Goal: Information Seeking & Learning: Learn about a topic

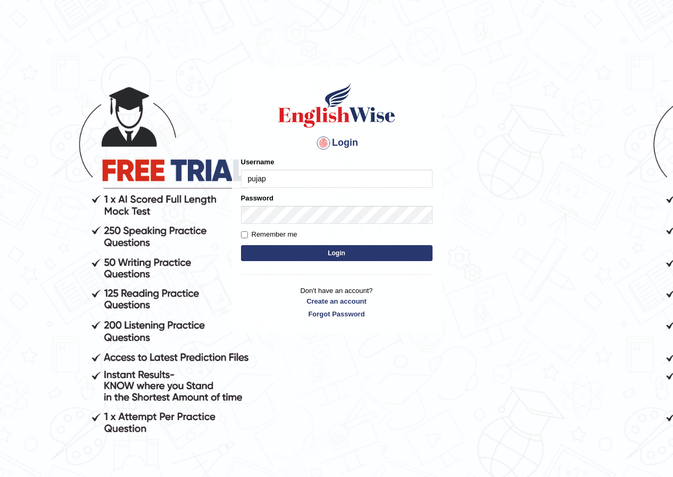
click at [281, 179] on input "pujap" at bounding box center [337, 179] width 192 height 18
type input "pujap_parramatta"
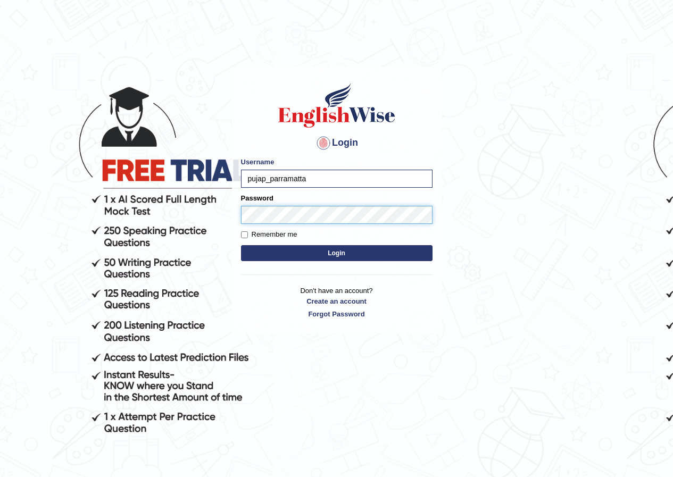
click at [241, 245] on button "Login" at bounding box center [337, 253] width 192 height 16
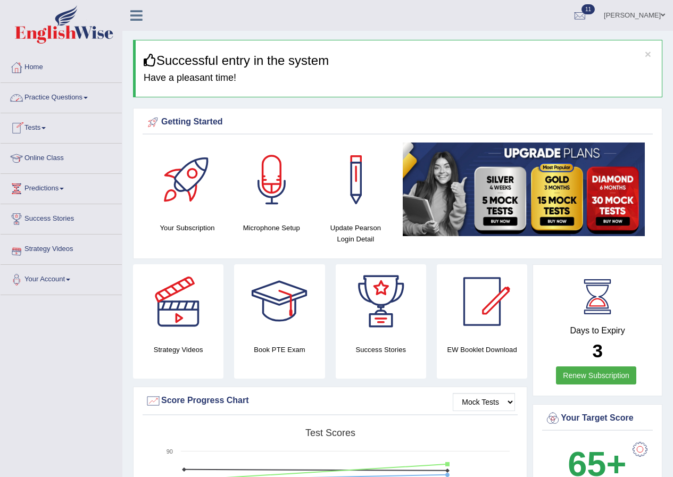
click at [86, 96] on link "Practice Questions" at bounding box center [61, 96] width 121 height 27
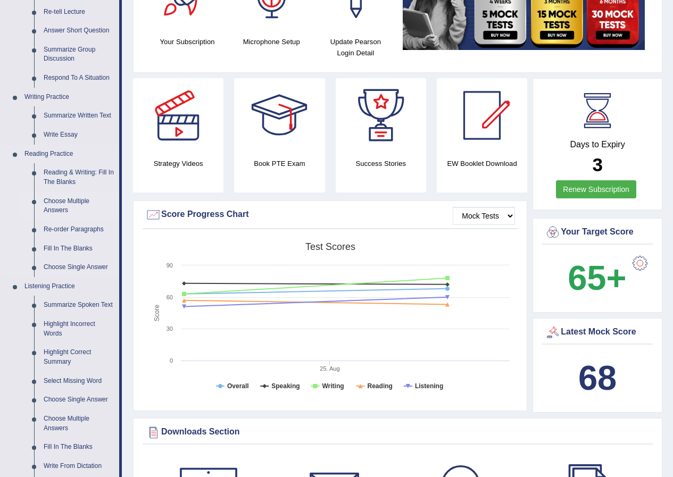
scroll to position [160, 0]
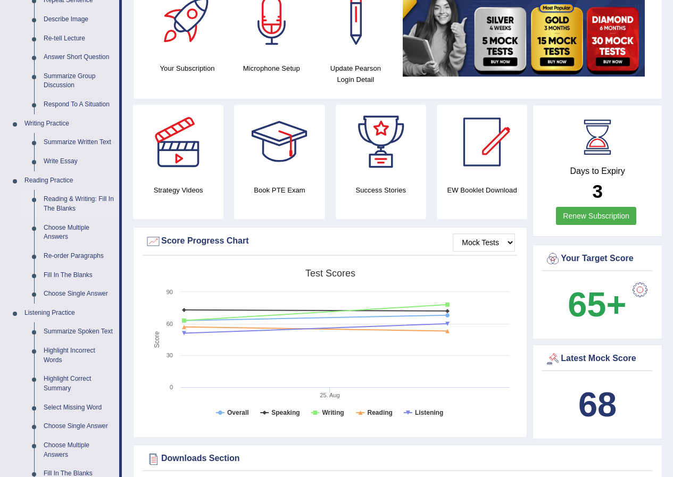
click at [70, 202] on link "Reading & Writing: Fill In The Blanks" at bounding box center [79, 204] width 80 height 28
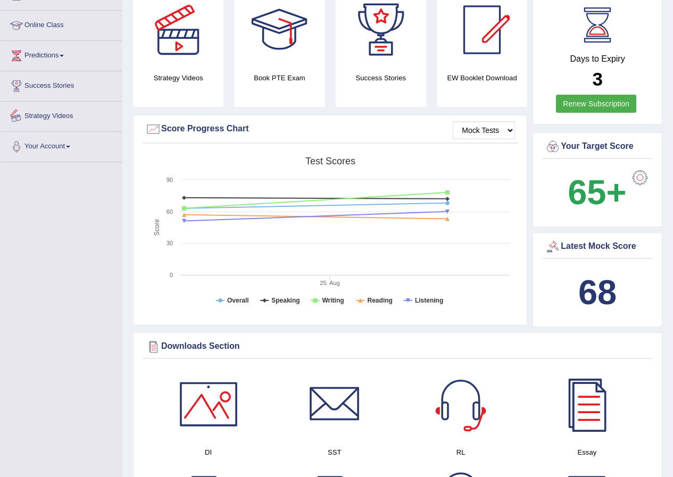
scroll to position [323, 0]
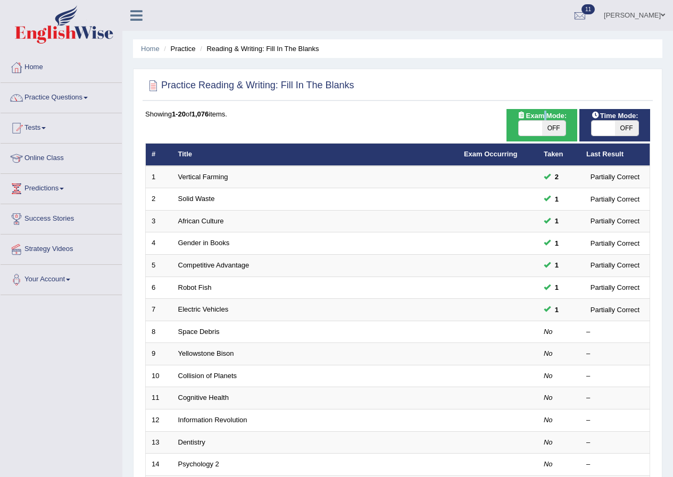
click at [542, 119] on span "Exam Mode:" at bounding box center [541, 115] width 57 height 11
click at [543, 127] on span "OFF" at bounding box center [553, 128] width 23 height 15
checkbox input "true"
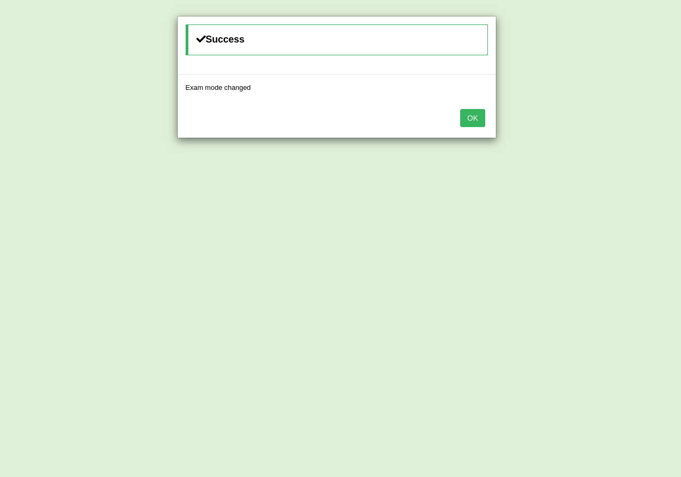
click at [475, 121] on button "OK" at bounding box center [472, 118] width 24 height 18
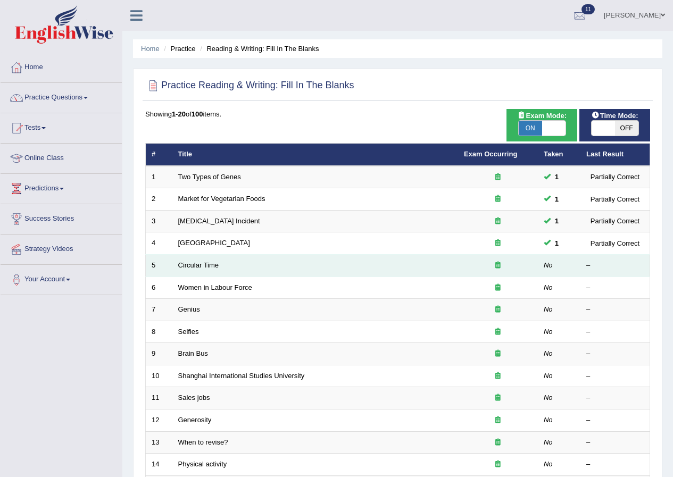
click at [194, 271] on td "Circular Time" at bounding box center [315, 266] width 286 height 22
click at [205, 267] on link "Circular Time" at bounding box center [198, 265] width 41 height 8
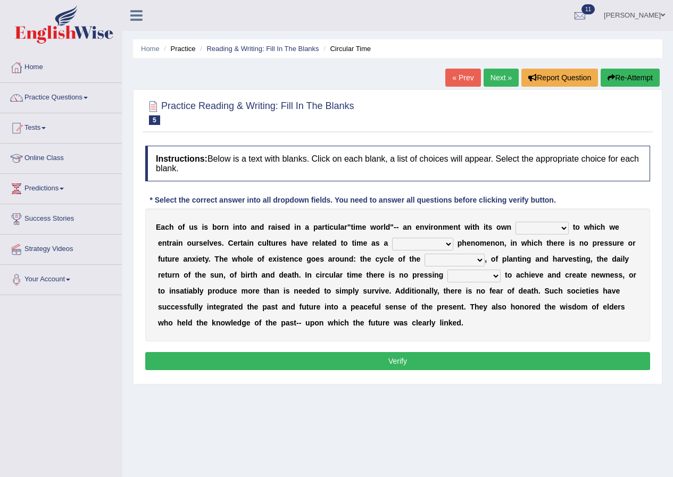
click at [536, 227] on select "area shape rhythm inclination" at bounding box center [542, 228] width 53 height 13
click at [541, 226] on select "area shape rhythm inclination" at bounding box center [542, 228] width 53 height 13
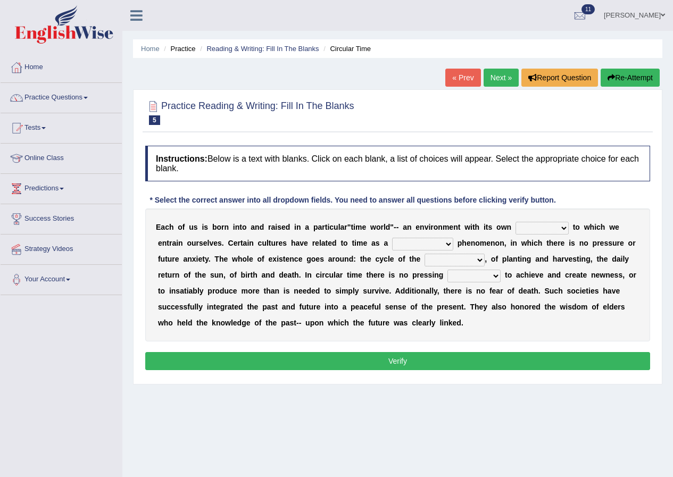
click at [541, 226] on select "area shape rhythm inclination" at bounding box center [542, 228] width 53 height 13
click at [565, 231] on select "area shape rhythm inclination" at bounding box center [542, 228] width 53 height 13
click at [557, 232] on select "area shape rhythm inclination" at bounding box center [542, 228] width 53 height 13
select select "shape"
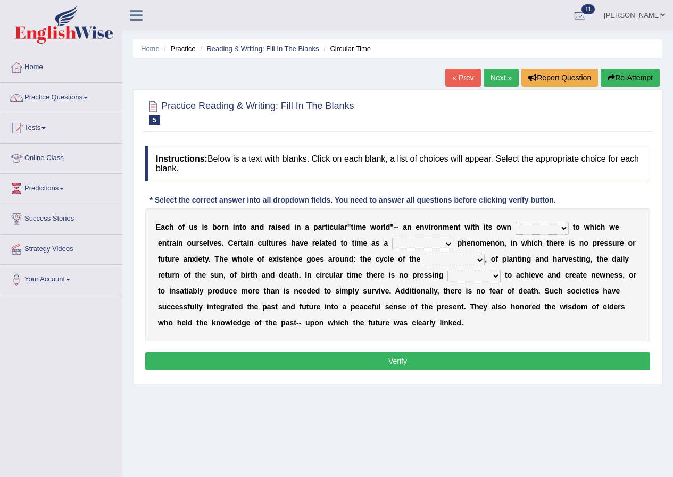
click at [516, 222] on select "area shape rhythm inclination" at bounding box center [542, 228] width 53 height 13
click at [542, 269] on div "E a c h o f u s i s b o r n i n t o a n d r a i s e d i n a p a r t i c u l a r…" at bounding box center [397, 275] width 505 height 133
click at [438, 246] on select "cyclical conventional recycling cylindrical" at bounding box center [422, 244] width 61 height 13
click at [417, 244] on select "cyclical conventional recycling cylindrical" at bounding box center [422, 244] width 61 height 13
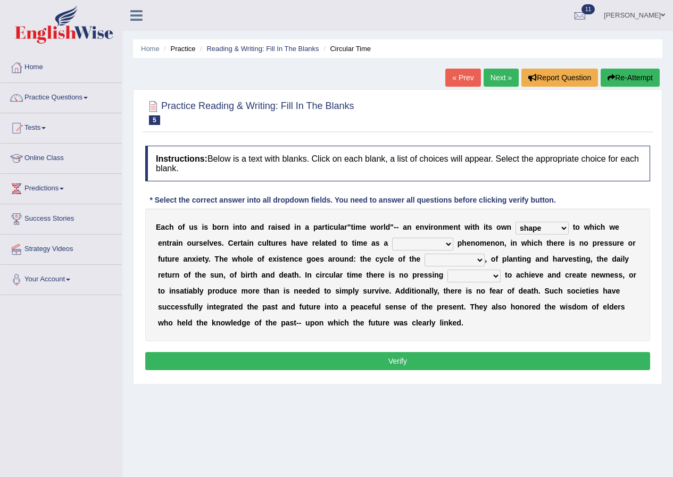
click at [417, 244] on select "cyclical conventional recycling cylindrical" at bounding box center [422, 244] width 61 height 13
click at [422, 240] on select "cyclical conventional recycling cylindrical" at bounding box center [422, 244] width 61 height 13
click at [431, 244] on select "cyclical conventional recycling cylindrical" at bounding box center [422, 244] width 61 height 13
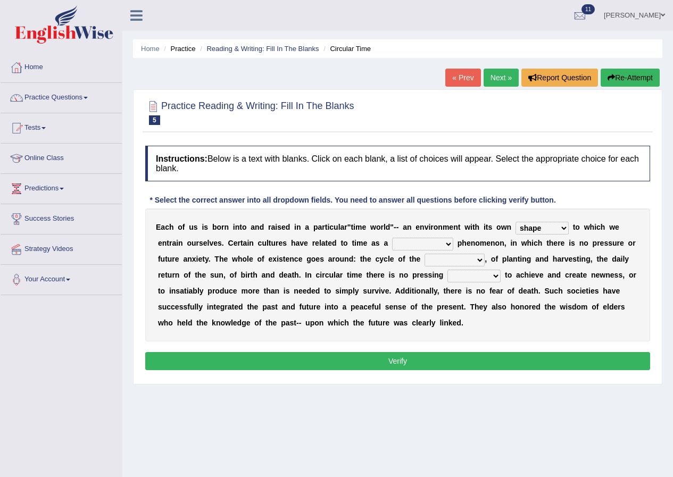
click at [407, 251] on div "E a c h o f u s i s b o r n i n t o a n d r a i s e d i n a p a r t i c u l a r…" at bounding box center [397, 275] width 505 height 133
click at [406, 244] on select "cyclical conventional recycling cylindrical" at bounding box center [422, 244] width 61 height 13
click at [398, 247] on select "cyclical conventional recycling cylindrical" at bounding box center [422, 244] width 61 height 13
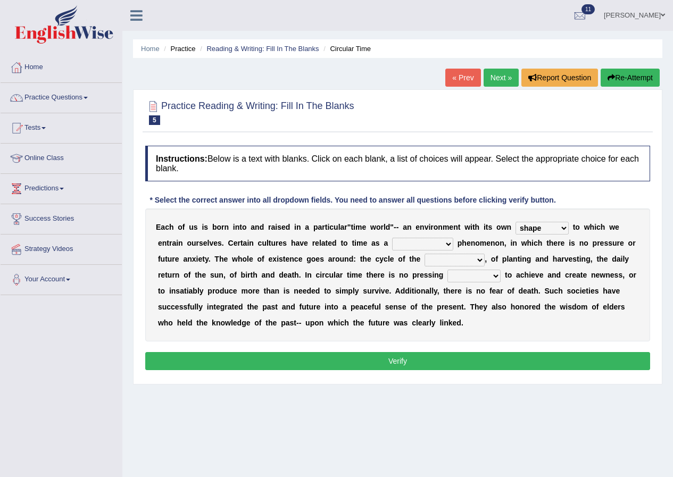
click at [411, 248] on select "cyclical conventional recycling cylindrical" at bounding box center [422, 244] width 61 height 13
select select "conventional"
click at [392, 238] on select "cyclical conventional recycling cylindrical" at bounding box center [422, 244] width 61 height 13
click at [422, 288] on b "n" at bounding box center [423, 291] width 5 height 9
click at [461, 258] on select "days seasons arrangement periods" at bounding box center [455, 260] width 60 height 13
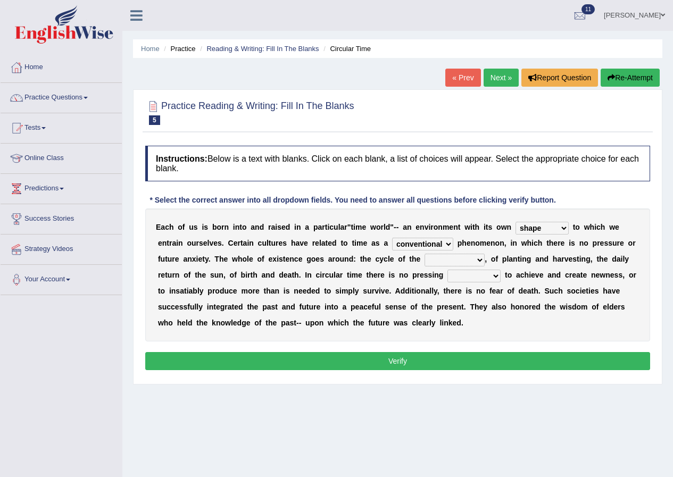
click at [461, 258] on select "days seasons arrangement periods" at bounding box center [455, 260] width 60 height 13
select select "seasons"
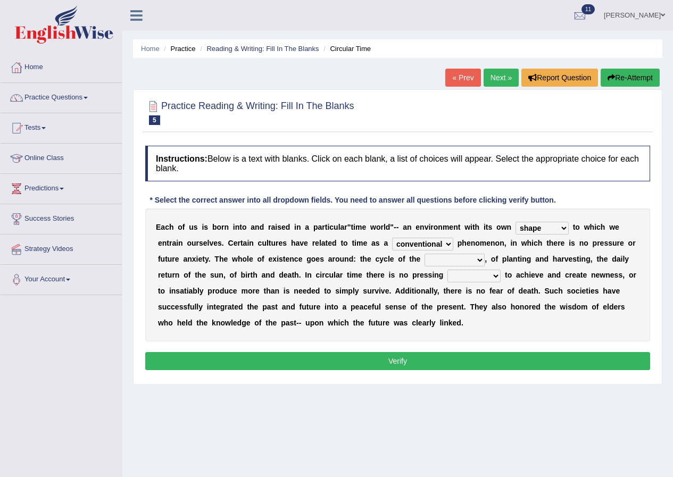
click at [425, 254] on select "days seasons arrangement periods" at bounding box center [455, 260] width 60 height 13
click at [445, 302] on div "E a c h o f u s i s b o r n i n t o a n d r a i s e d i n a p a r t i c u l a r…" at bounding box center [397, 275] width 505 height 133
click at [458, 279] on select "issue point cause need" at bounding box center [473, 276] width 53 height 13
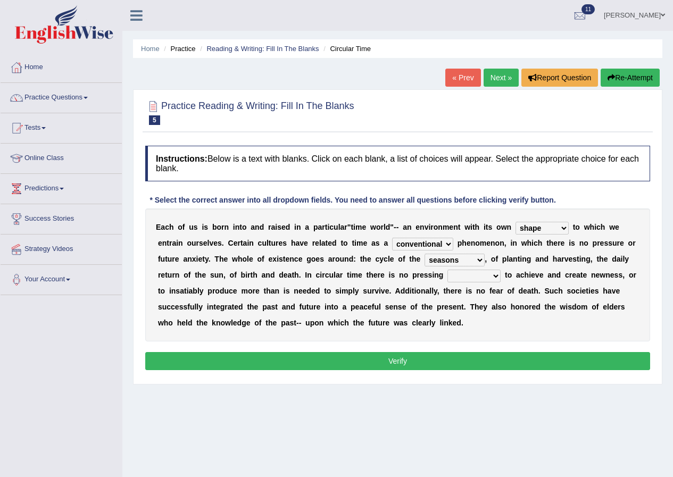
click at [458, 279] on select "issue point cause need" at bounding box center [473, 276] width 53 height 13
select select "need"
click at [447, 270] on select "issue point cause need" at bounding box center [473, 276] width 53 height 13
click at [463, 337] on div "E a c h o f u s i s b o r n i n t o a n d r a i s e d i n a p a r t i c u l a r…" at bounding box center [397, 275] width 505 height 133
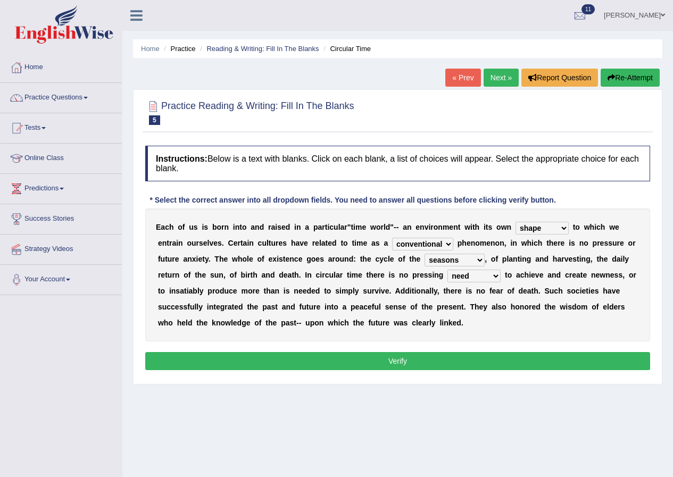
click at [419, 360] on button "Verify" at bounding box center [397, 361] width 505 height 18
click at [419, 360] on div "Home Practice Reading & Writing: Fill In The Blanks Circular Time « Prev Next »…" at bounding box center [397, 266] width 551 height 532
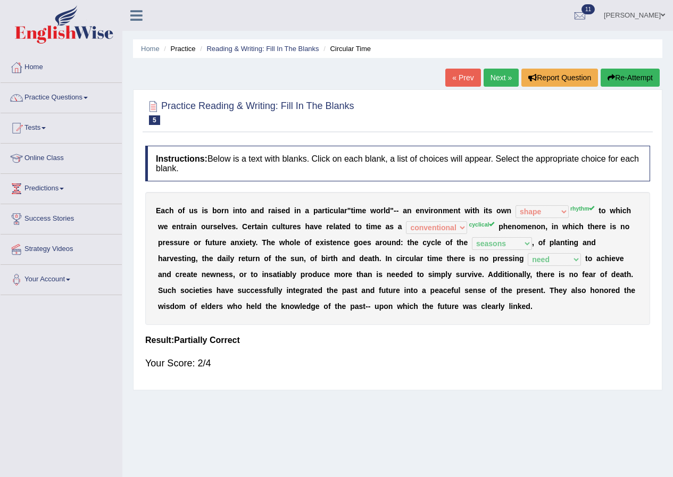
click at [629, 63] on div "Home Practice Reading & Writing: Fill In The Blanks Circular Time « Prev Next »…" at bounding box center [397, 266] width 551 height 532
drag, startPoint x: 620, startPoint y: 71, endPoint x: 613, endPoint y: 72, distance: 7.6
click at [621, 70] on button "Re-Attempt" at bounding box center [630, 78] width 59 height 18
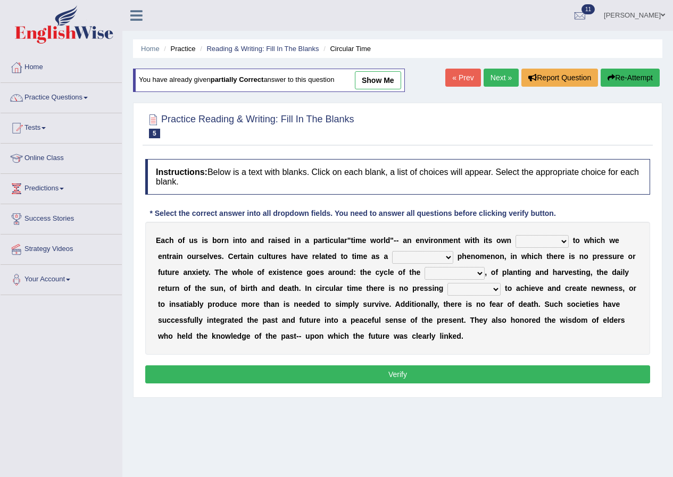
click at [442, 257] on select "cyclical conventional recycling cylindrical" at bounding box center [422, 257] width 61 height 13
click at [547, 329] on div "E a c h o f u s i s b o r n i n t o a n d r a i s e d i n a p a r t i c u l a r…" at bounding box center [397, 288] width 505 height 133
click at [479, 272] on select "days seasons arrangement periods" at bounding box center [455, 273] width 60 height 13
select select "seasons"
click at [425, 267] on select "days seasons arrangement periods" at bounding box center [455, 273] width 60 height 13
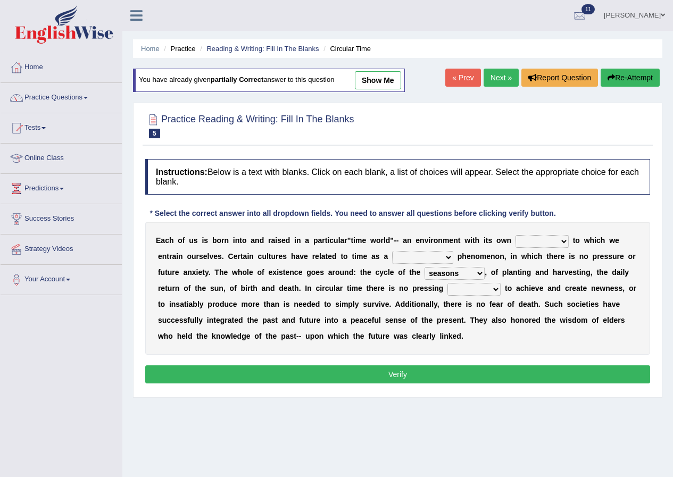
click at [489, 289] on select "issue point cause need" at bounding box center [473, 289] width 53 height 13
click at [491, 289] on select "issue point cause need" at bounding box center [473, 289] width 53 height 13
click at [447, 283] on select "issue point cause need" at bounding box center [473, 289] width 53 height 13
click at [498, 289] on select "issue point cause need" at bounding box center [473, 289] width 53 height 13
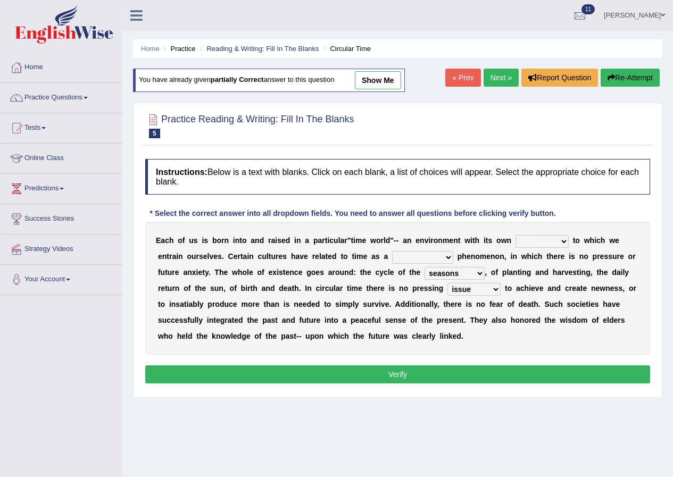
select select "need"
click at [447, 283] on select "issue point cause need" at bounding box center [473, 289] width 53 height 13
click at [437, 255] on select "cyclical conventional recycling cylindrical" at bounding box center [422, 257] width 61 height 13
select select "conventional"
click at [392, 251] on select "cyclical conventional recycling cylindrical" at bounding box center [422, 257] width 61 height 13
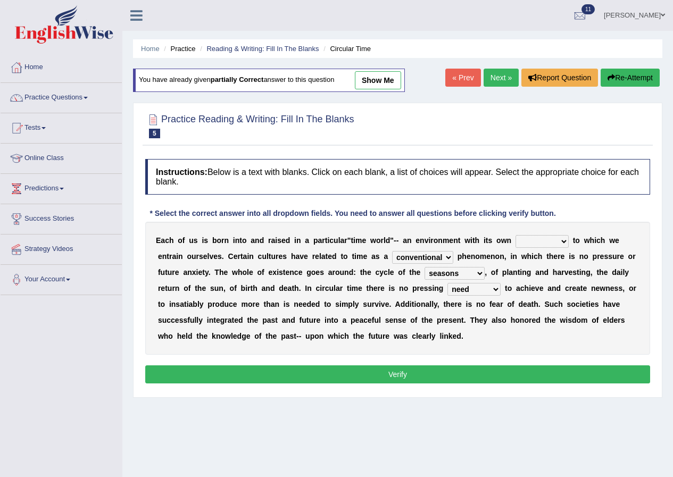
click at [565, 245] on select "area shape rhythm inclination" at bounding box center [542, 241] width 53 height 13
click at [494, 247] on div "E a c h o f u s i s b o r n i n t o a n d r a i s e d i n a p a r t i c u l a r…" at bounding box center [397, 288] width 505 height 133
click at [565, 240] on select "area shape rhythm inclination" at bounding box center [542, 241] width 53 height 13
select select "rhythm"
click at [516, 235] on select "area shape rhythm inclination" at bounding box center [542, 241] width 53 height 13
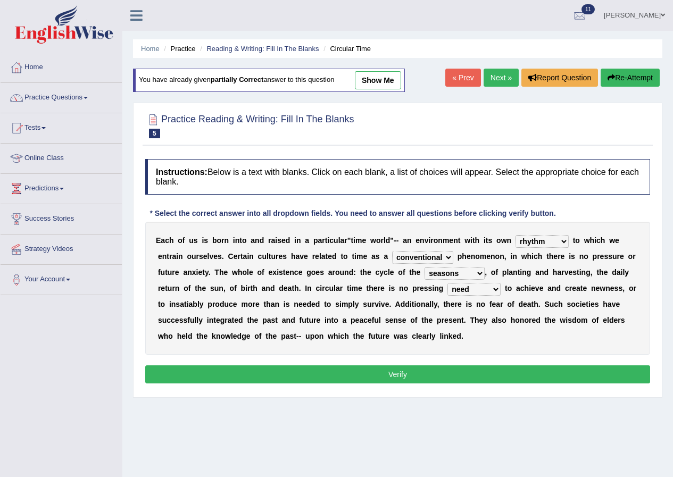
click at [448, 258] on select "cyclical conventional recycling cylindrical" at bounding box center [422, 257] width 61 height 13
click at [449, 258] on select "cyclical conventional recycling cylindrical" at bounding box center [422, 257] width 61 height 13
click at [425, 377] on button "Verify" at bounding box center [397, 375] width 505 height 18
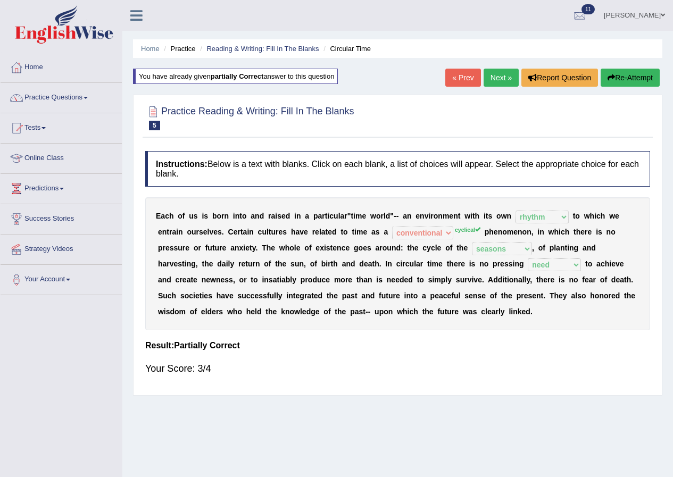
click at [502, 78] on link "Next »" at bounding box center [501, 78] width 35 height 18
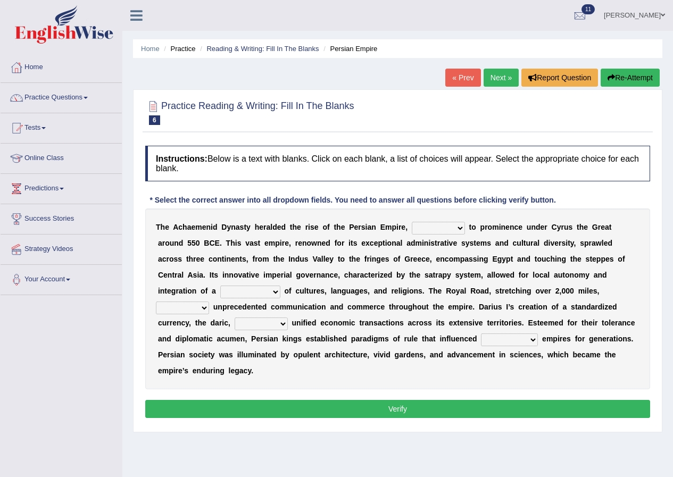
click at [464, 79] on link "« Prev" at bounding box center [462, 78] width 35 height 18
drag, startPoint x: 0, startPoint y: 0, endPoint x: 462, endPoint y: 82, distance: 469.6
click at [464, 79] on link "« Prev" at bounding box center [462, 78] width 35 height 18
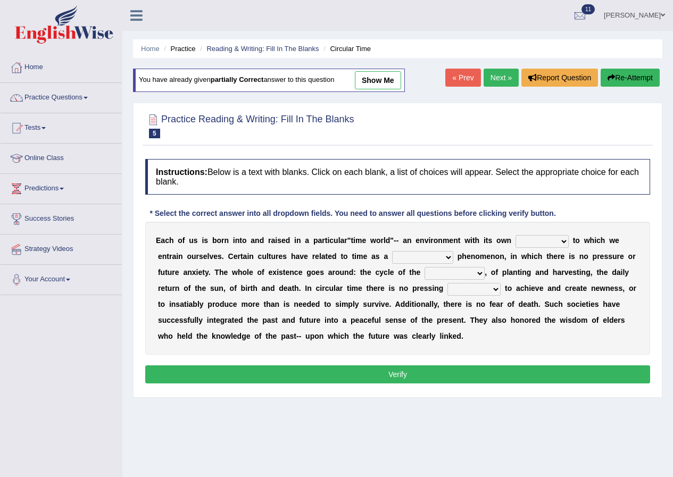
click at [502, 77] on link "Next »" at bounding box center [501, 78] width 35 height 18
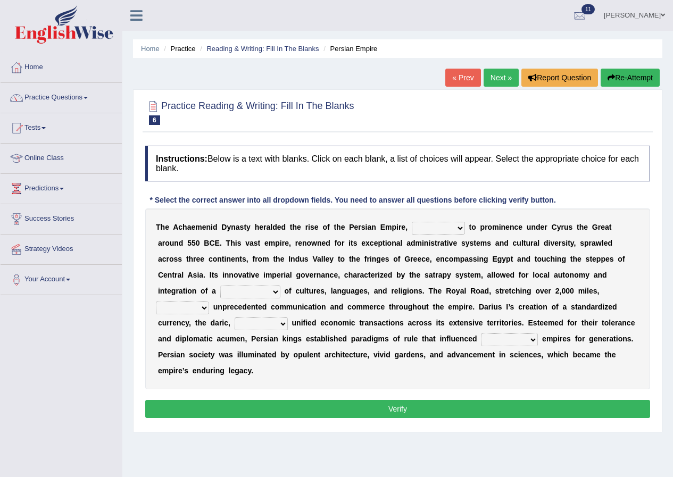
click at [434, 225] on select "directing staging ascending stumbling" at bounding box center [438, 228] width 53 height 13
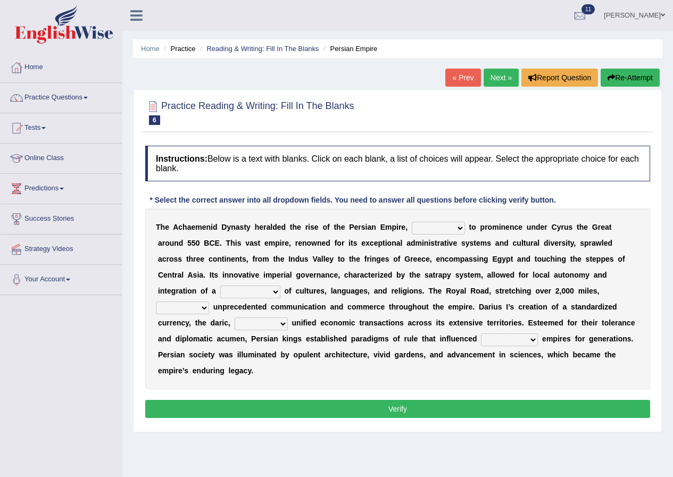
click at [434, 225] on select "directing staging ascending stumbling" at bounding box center [438, 228] width 53 height 13
click at [427, 229] on select "directing staging ascending stumbling" at bounding box center [438, 228] width 53 height 13
click at [412, 222] on select "directing staging ascending stumbling" at bounding box center [438, 228] width 53 height 13
click at [453, 287] on b "o" at bounding box center [453, 291] width 5 height 9
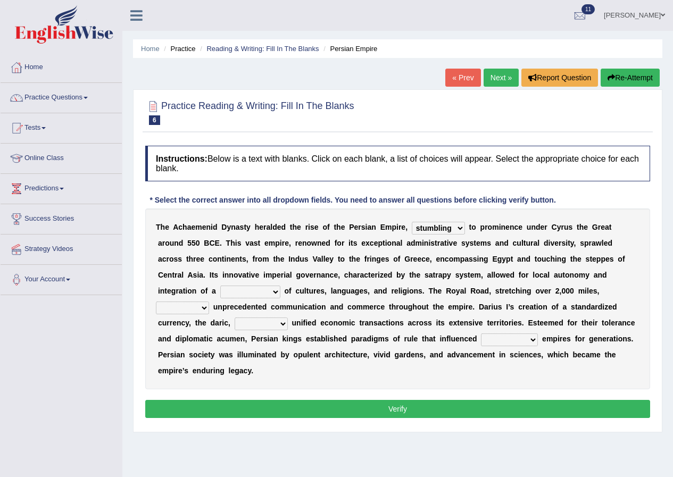
click at [453, 278] on div "T h e A c h a e m e n i d D y n a s t y h e r a l d e d t h e r i s e o f t h e…" at bounding box center [397, 299] width 505 height 181
click at [453, 278] on b at bounding box center [453, 275] width 4 height 9
click at [439, 223] on select "directing staging ascending stumbling" at bounding box center [438, 228] width 53 height 13
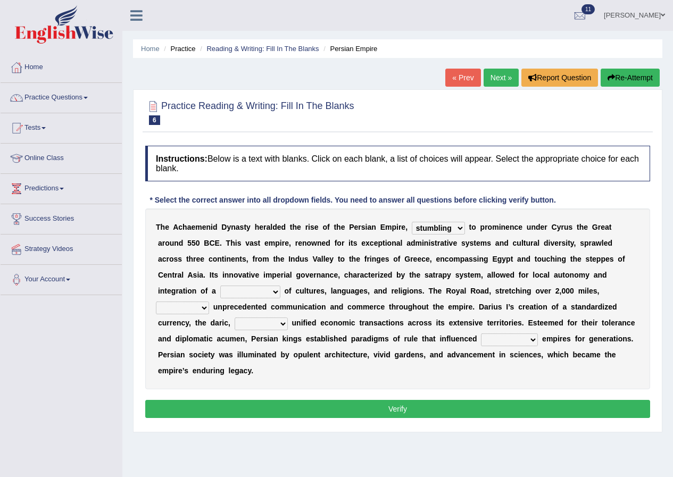
select select "ascending"
click at [412, 222] on select "directing staging ascending stumbling" at bounding box center [438, 228] width 53 height 13
click at [255, 297] on select "construction separation magnitude multitude" at bounding box center [250, 292] width 60 height 13
click at [256, 290] on select "construction separation magnitude multitude" at bounding box center [250, 292] width 60 height 13
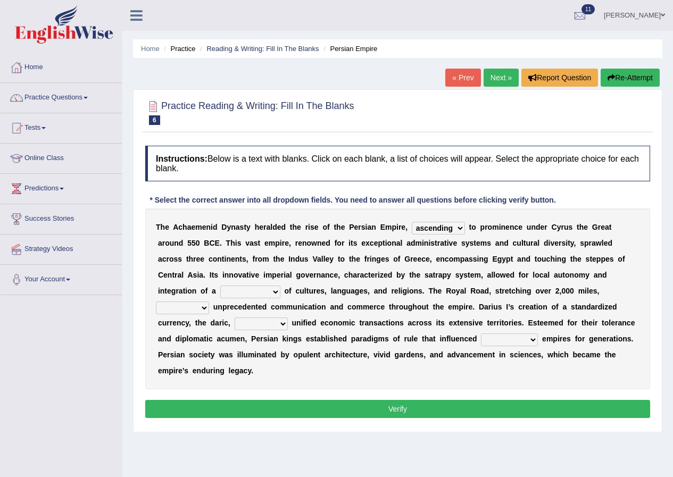
click at [256, 290] on select "construction separation magnitude multitude" at bounding box center [250, 292] width 60 height 13
click at [233, 286] on select "construction separation magnitude multitude" at bounding box center [250, 292] width 60 height 13
click at [238, 286] on select "construction separation magnitude multitude" at bounding box center [250, 292] width 60 height 13
select select "construction"
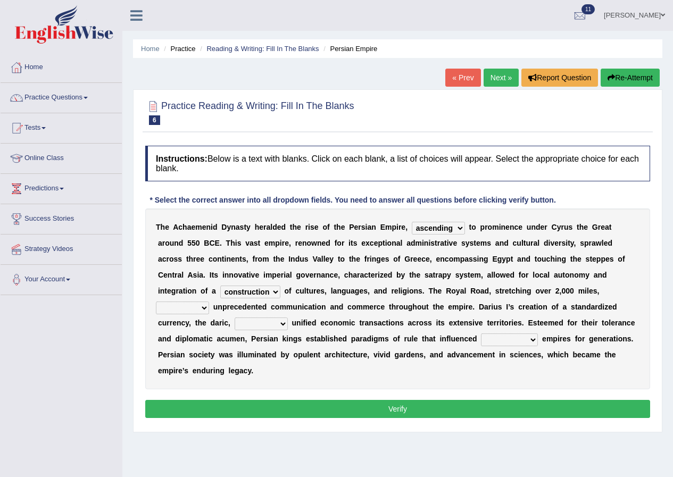
click at [220, 286] on select "construction separation magnitude multitude" at bounding box center [250, 292] width 60 height 13
drag, startPoint x: 245, startPoint y: 298, endPoint x: 266, endPoint y: 315, distance: 26.8
click at [266, 315] on div "T h e A c h a e m e n i d D y n a s t y h e r a l d e d t h e r i s e o f t h e…" at bounding box center [397, 299] width 505 height 181
click at [196, 302] on select "scattered united aimed facilitated" at bounding box center [182, 308] width 53 height 13
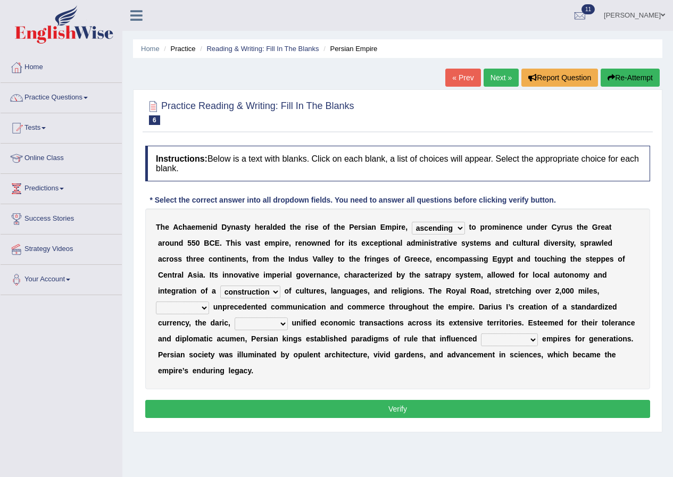
drag, startPoint x: 186, startPoint y: 310, endPoint x: 204, endPoint y: 316, distance: 19.0
click at [186, 310] on select "scattered united aimed facilitated" at bounding box center [182, 308] width 53 height 13
click at [181, 305] on select "scattered united aimed facilitated" at bounding box center [182, 308] width 53 height 13
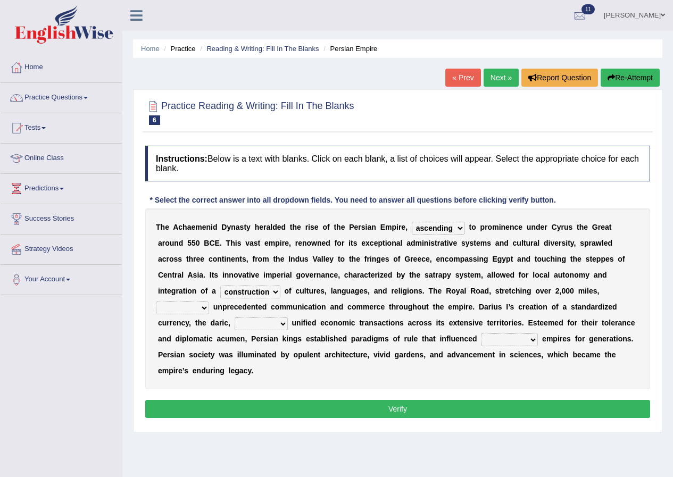
click at [181, 305] on select "scattered united aimed facilitated" at bounding box center [182, 308] width 53 height 13
click at [184, 305] on select "scattered united aimed facilitated" at bounding box center [182, 308] width 53 height 13
select select "united"
click at [156, 302] on select "scattered united aimed facilitated" at bounding box center [182, 308] width 53 height 13
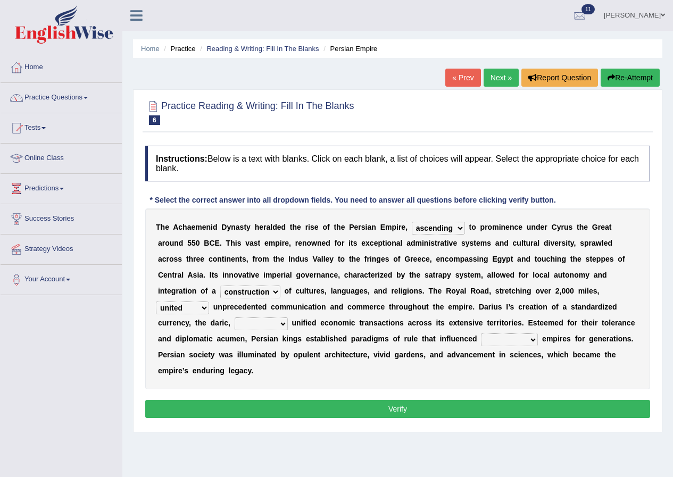
click at [192, 342] on b "o" at bounding box center [191, 339] width 5 height 9
click at [253, 320] on select "moreover wherein further so" at bounding box center [261, 324] width 53 height 13
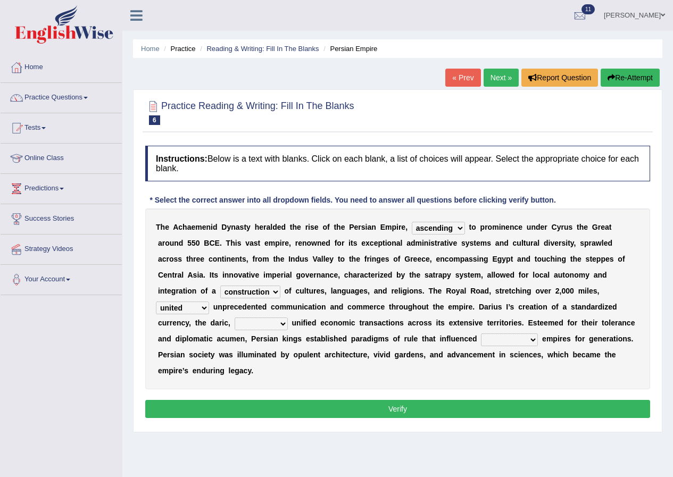
click at [253, 320] on select "moreover wherein further so" at bounding box center [261, 324] width 53 height 13
select select "so"
click at [235, 318] on select "moreover wherein further so" at bounding box center [261, 324] width 53 height 13
drag, startPoint x: 264, startPoint y: 396, endPoint x: 264, endPoint y: 389, distance: 6.9
click at [264, 389] on div "T h e A c h a e m e n i d D y n a s t y h e r a l d e d t h e r i s e o f t h e…" at bounding box center [397, 299] width 505 height 181
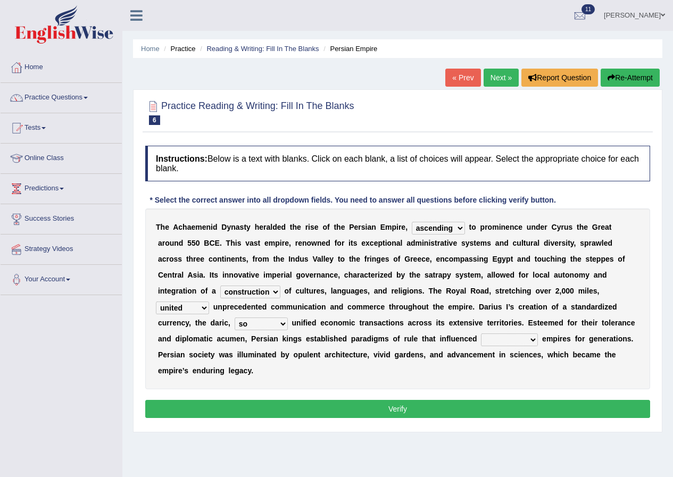
click at [492, 338] on select "subsequent explicit permanent trivial" at bounding box center [509, 340] width 57 height 13
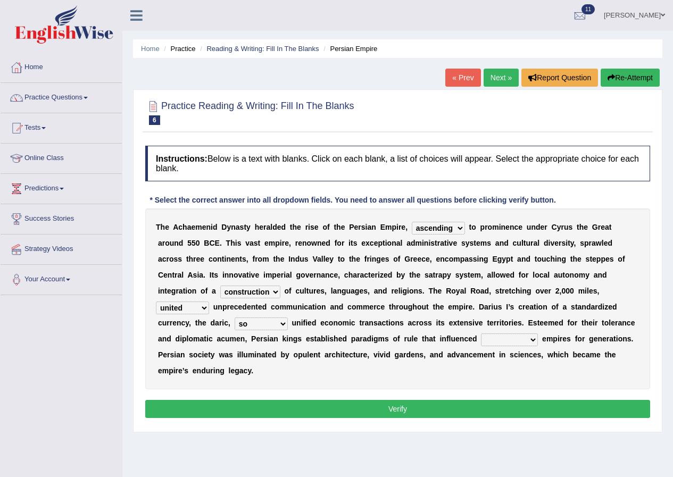
select select "subsequent"
click at [481, 334] on select "subsequent explicit permanent trivial" at bounding box center [509, 340] width 57 height 13
click at [510, 367] on div "T h e A c h a e m e n i d D y n a s t y h e r a l d e d t h e r i s e o f t h e…" at bounding box center [397, 299] width 505 height 181
click at [445, 410] on button "Verify" at bounding box center [397, 409] width 505 height 18
click at [445, 410] on div "Home Practice Reading & Writing: Fill In The Blanks Persian Empire « Prev Next …" at bounding box center [397, 266] width 551 height 532
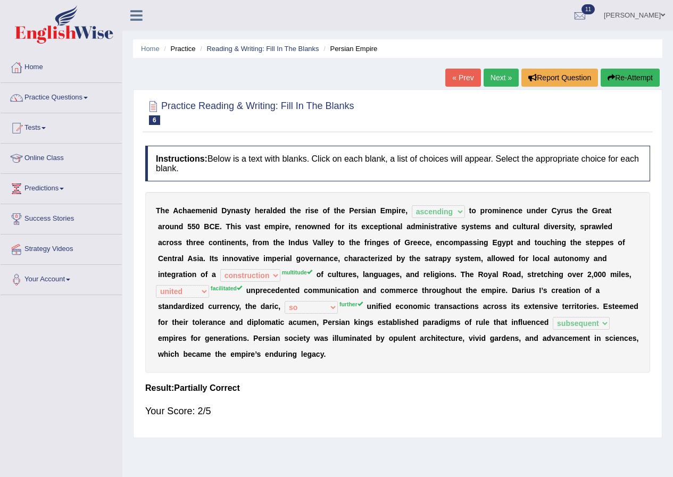
click at [492, 77] on link "Next »" at bounding box center [501, 78] width 35 height 18
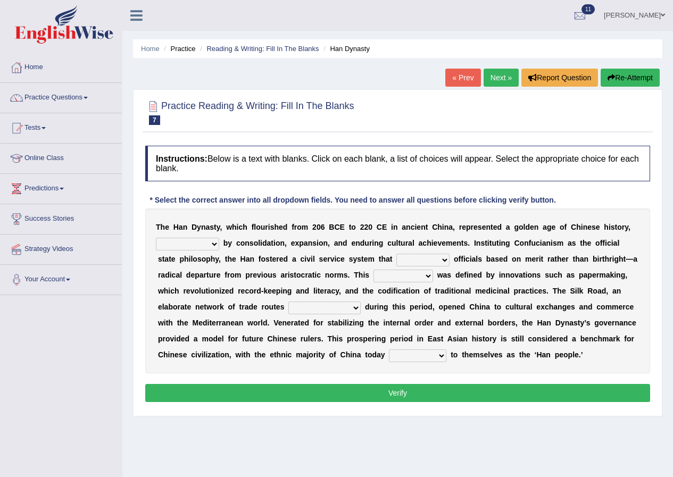
click at [200, 244] on select "disciplined journeyed input distinguished" at bounding box center [187, 244] width 63 height 13
click at [203, 242] on select "disciplined journeyed input distinguished" at bounding box center [187, 244] width 63 height 13
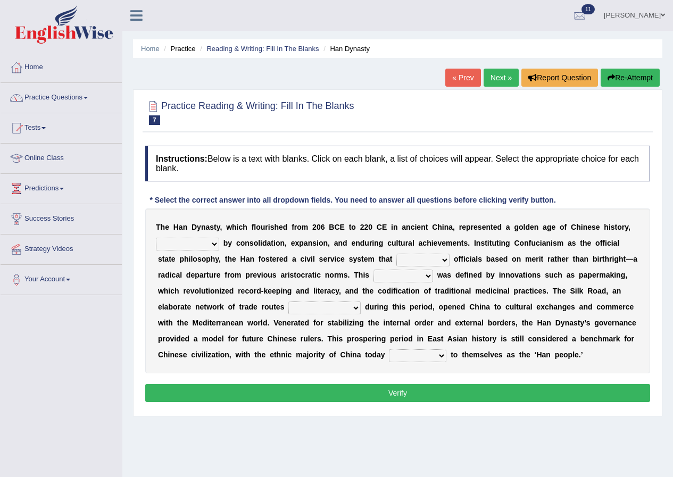
select select "distinguished"
click at [156, 238] on select "disciplined journeyed input distinguished" at bounding box center [187, 244] width 63 height 13
click at [206, 311] on b "t" at bounding box center [205, 307] width 3 height 9
click at [417, 258] on select "discussed adapted reflected selected" at bounding box center [422, 260] width 53 height 13
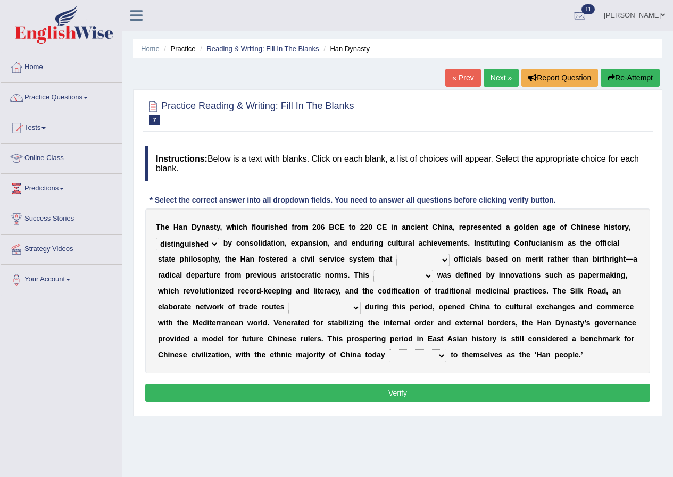
click at [417, 258] on select "discussed adapted reflected selected" at bounding box center [422, 260] width 53 height 13
click at [391, 255] on b "t" at bounding box center [391, 259] width 3 height 9
click at [405, 261] on select "discussed adapted reflected selected" at bounding box center [422, 260] width 53 height 13
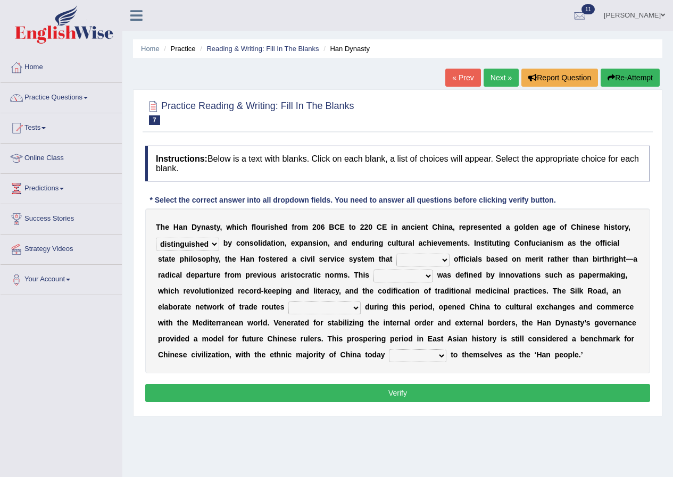
click at [396, 254] on select "discussed adapted reflected selected" at bounding box center [422, 260] width 53 height 13
click at [437, 311] on b at bounding box center [437, 307] width 4 height 9
click at [431, 261] on select "discussed adapted reflected selected" at bounding box center [422, 260] width 53 height 13
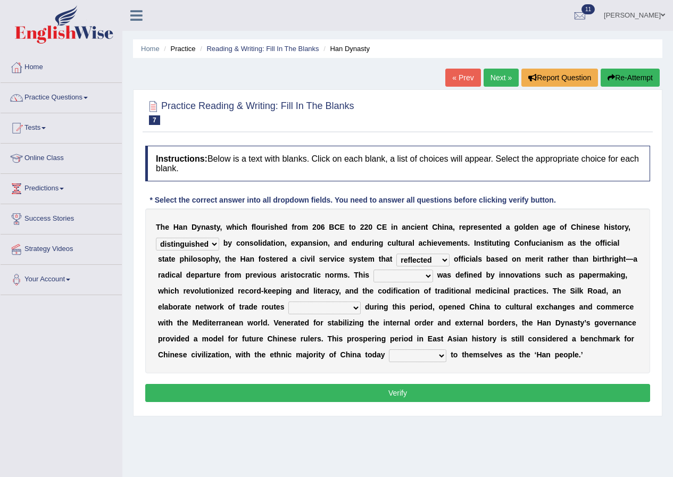
click at [431, 261] on select "discussed adapted reflected selected" at bounding box center [422, 260] width 53 height 13
click at [429, 260] on select "discussed adapted reflected selected" at bounding box center [422, 260] width 53 height 13
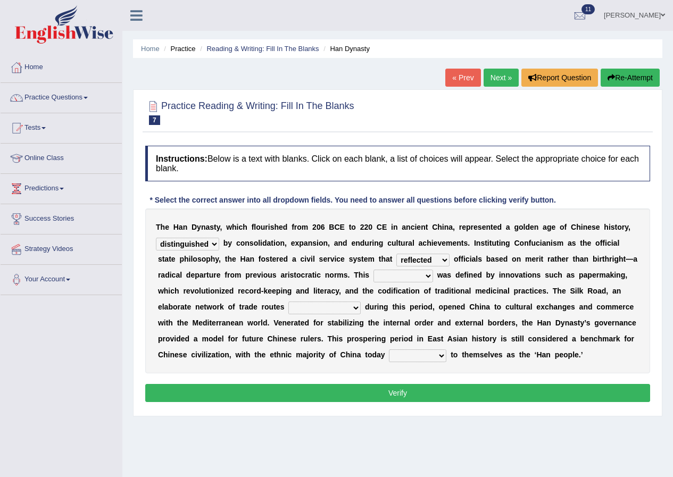
click at [429, 260] on select "discussed adapted reflected selected" at bounding box center [422, 260] width 53 height 13
click at [440, 259] on select "discussed adapted reflected selected" at bounding box center [422, 260] width 53 height 13
click at [428, 255] on select "discussed adapted reflected selected" at bounding box center [422, 260] width 53 height 13
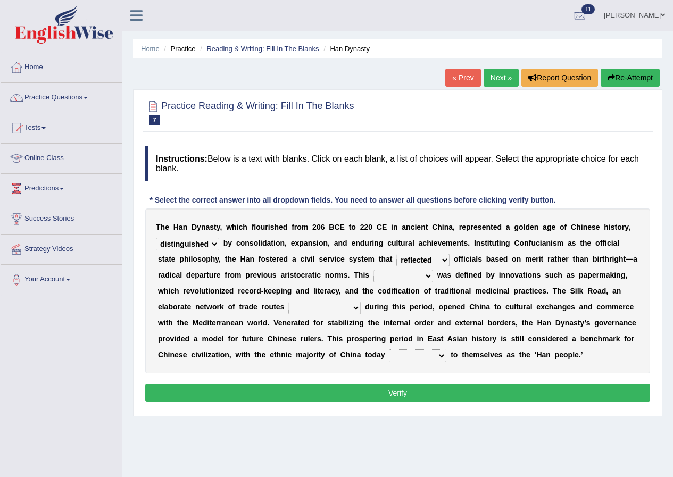
select select "adapted"
click at [396, 254] on select "discussed adapted reflected selected" at bounding box center [422, 260] width 53 height 13
click at [394, 274] on select "moment epoch intermission interval" at bounding box center [404, 276] width 60 height 13
drag, startPoint x: 393, startPoint y: 274, endPoint x: 373, endPoint y: 271, distance: 19.9
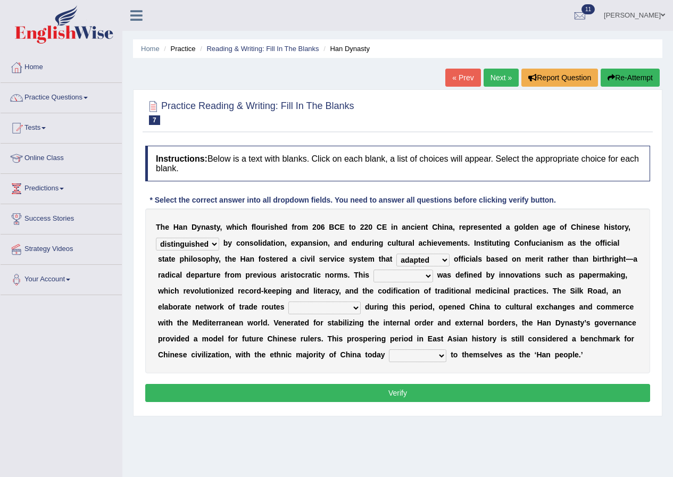
click at [393, 274] on select "moment epoch intermission interval" at bounding box center [404, 276] width 60 height 13
select select "epoch"
click at [374, 270] on select "moment epoch intermission interval" at bounding box center [404, 276] width 60 height 13
click at [401, 314] on div "T h e H a n D y n a s t y , w h i c h f l o u r i s h e d f r o m 2 0 6 B C E t…" at bounding box center [397, 291] width 505 height 165
click at [322, 312] on select "was established establishing that established established" at bounding box center [324, 308] width 72 height 13
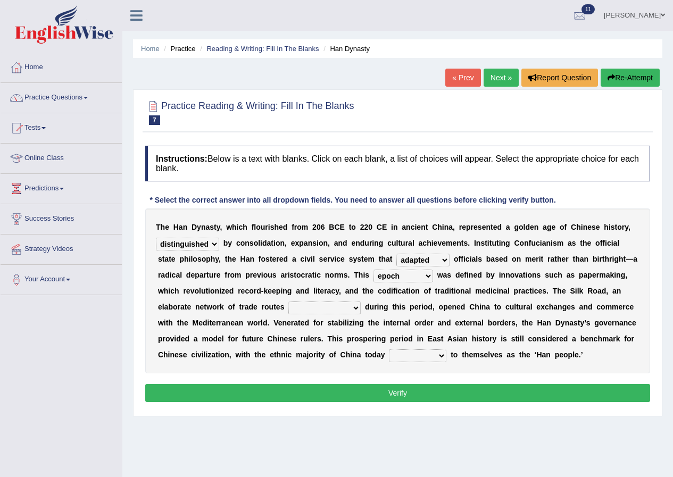
click at [322, 312] on select "was established establishing that established established" at bounding box center [324, 308] width 72 height 13
select select "that established"
click at [288, 302] on select "was established establishing that established established" at bounding box center [324, 308] width 72 height 13
click at [347, 360] on div "T h e H a n D y n a s t y , w h i c h f l o u r i s h e d f r o m 2 0 6 B C E t…" at bounding box center [397, 291] width 505 height 165
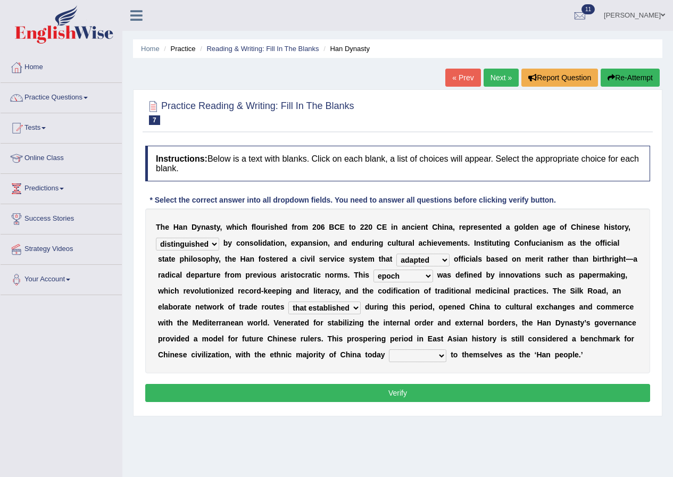
click at [416, 355] on select "calling considering referring pointing" at bounding box center [417, 356] width 57 height 13
drag, startPoint x: 416, startPoint y: 354, endPoint x: 403, endPoint y: 353, distance: 13.3
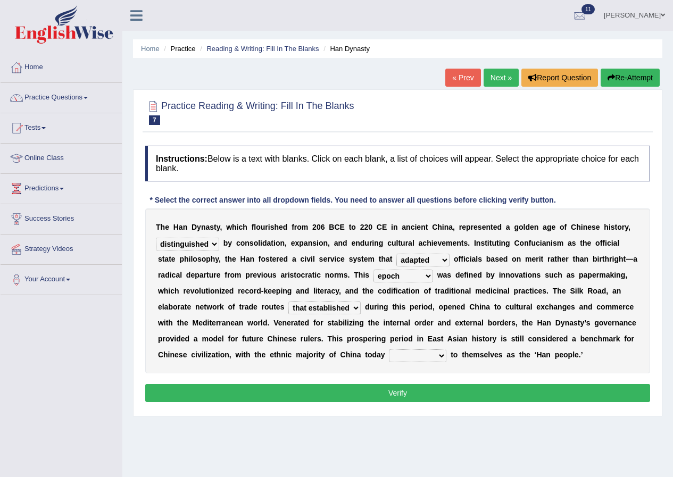
click at [416, 354] on select "calling considering referring pointing" at bounding box center [417, 356] width 57 height 13
select select "considering"
click at [389, 350] on select "calling considering referring pointing" at bounding box center [417, 356] width 57 height 13
click at [434, 398] on button "Verify" at bounding box center [397, 393] width 505 height 18
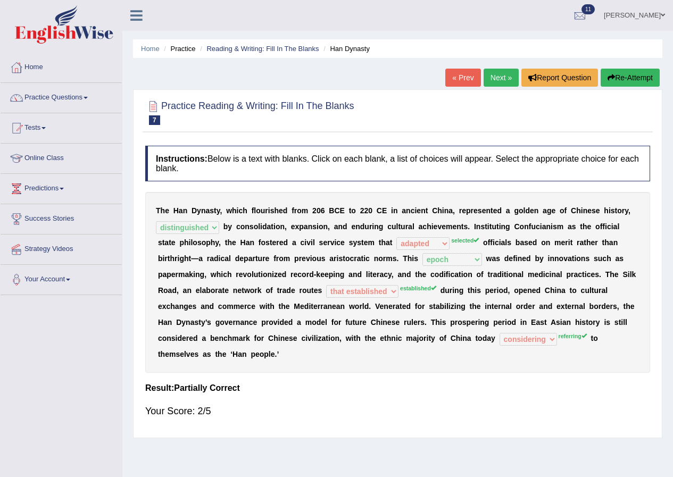
click at [637, 15] on link "Puja Poudel Adhikari" at bounding box center [634, 14] width 77 height 28
click at [637, 10] on link "Puja Poudel Adhikari" at bounding box center [634, 14] width 77 height 28
click at [629, 15] on link "Puja Poudel Adhikari" at bounding box center [634, 14] width 77 height 28
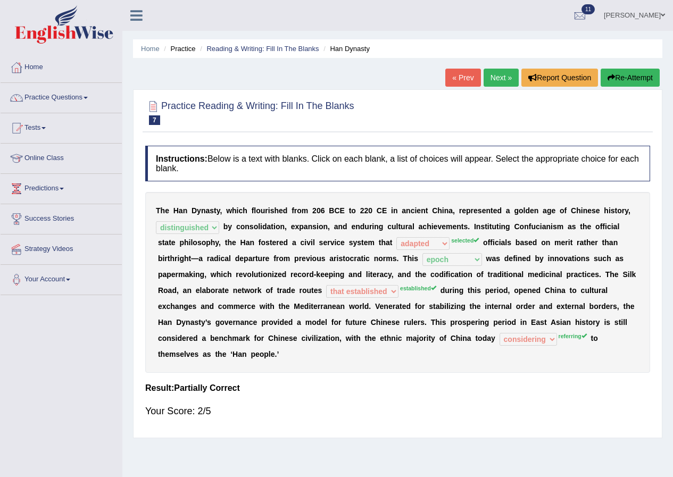
click at [630, 15] on link "Puja Poudel Adhikari" at bounding box center [634, 14] width 77 height 28
click at [572, 16] on div at bounding box center [580, 16] width 16 height 16
click at [572, 18] on div at bounding box center [580, 16] width 16 height 16
click at [611, 18] on link "Puja Poudel Adhikari" at bounding box center [634, 14] width 77 height 28
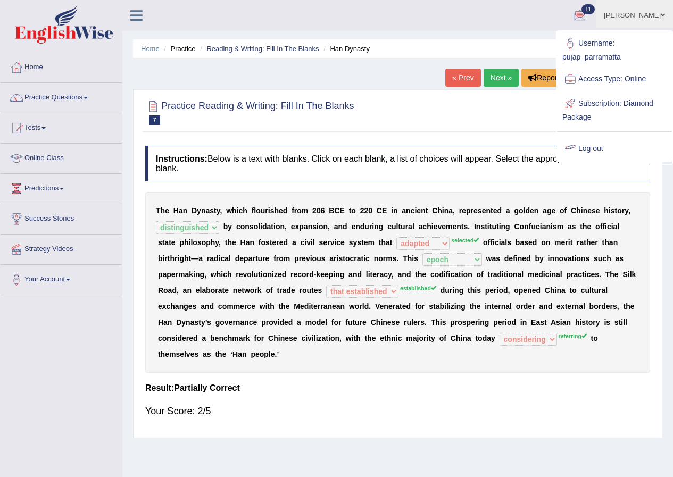
click at [592, 150] on link "Log out" at bounding box center [614, 149] width 115 height 24
click at [592, 150] on h4 "Instructions: Below is a text with blanks. Click on each blank, a list of choic…" at bounding box center [397, 164] width 505 height 36
